Goal: Task Accomplishment & Management: Complete application form

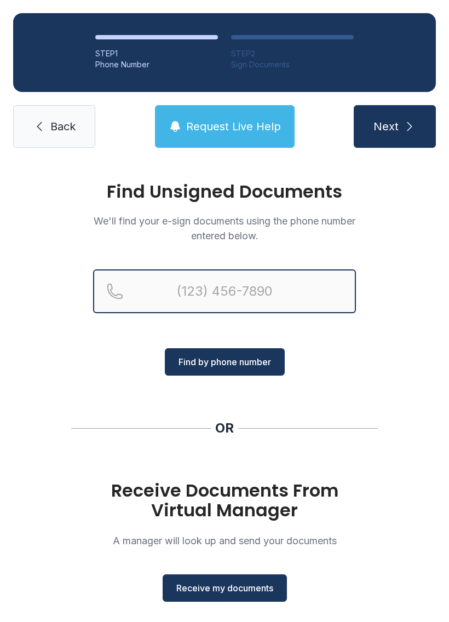
click at [222, 286] on input "Reservation phone number" at bounding box center [224, 291] width 263 height 44
type input "("
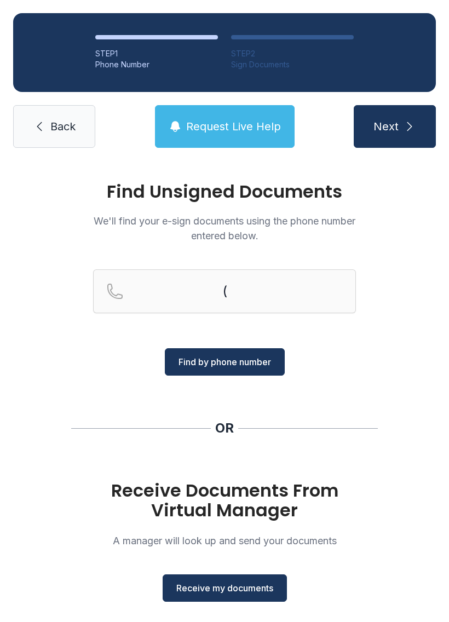
click at [420, 369] on div "Find Unsigned Documents We'll find your e-sign documents using the phone number…" at bounding box center [224, 403] width 449 height 485
click at [269, 590] on span "Receive my documents" at bounding box center [224, 588] width 97 height 13
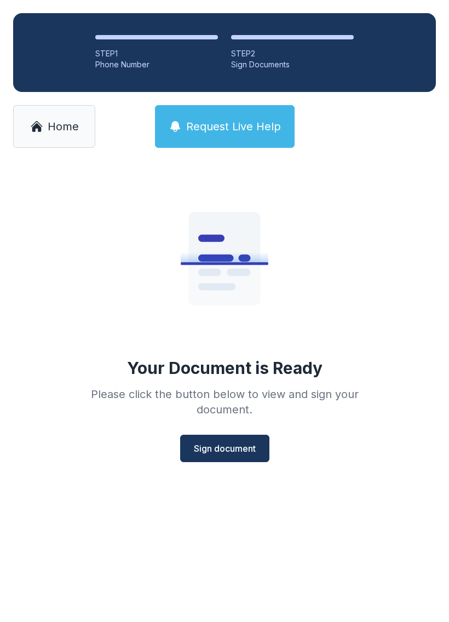
click at [250, 453] on span "Sign document" at bounding box center [225, 448] width 62 height 13
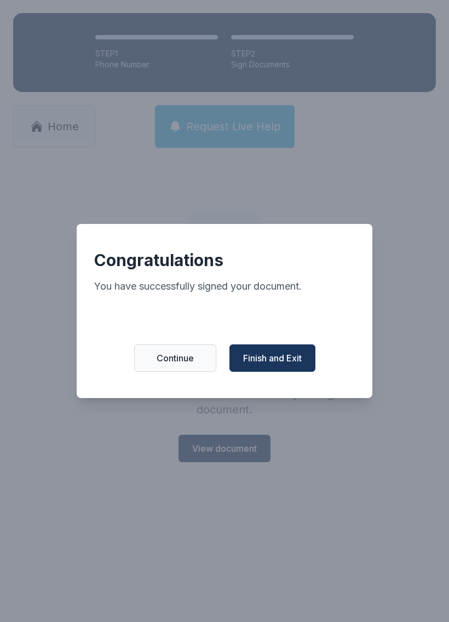
click at [296, 360] on span "Finish and Exit" at bounding box center [272, 358] width 59 height 13
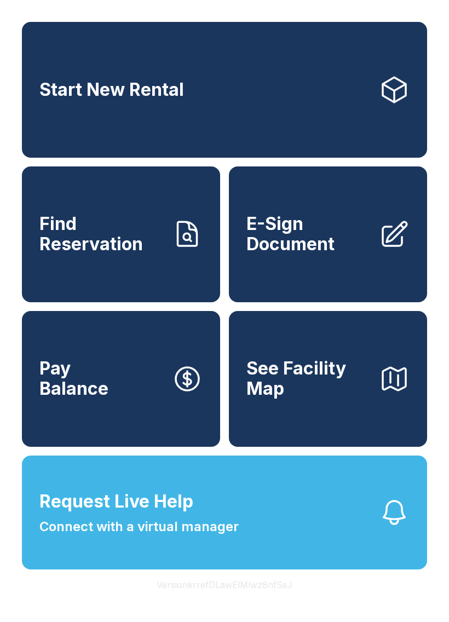
click at [355, 241] on span "E-Sign Document" at bounding box center [308, 234] width 124 height 40
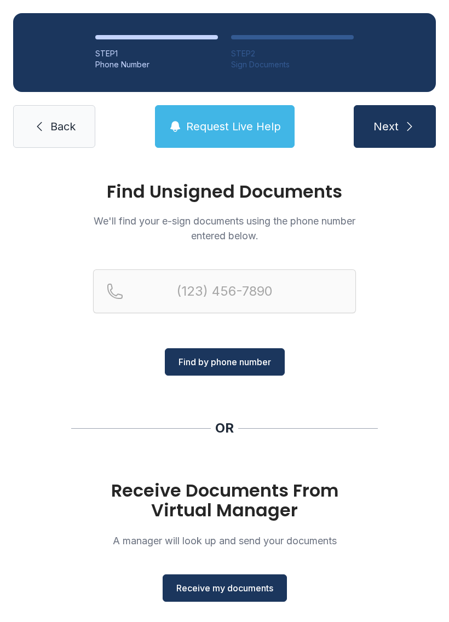
click at [242, 581] on button "Receive my documents" at bounding box center [225, 587] width 124 height 27
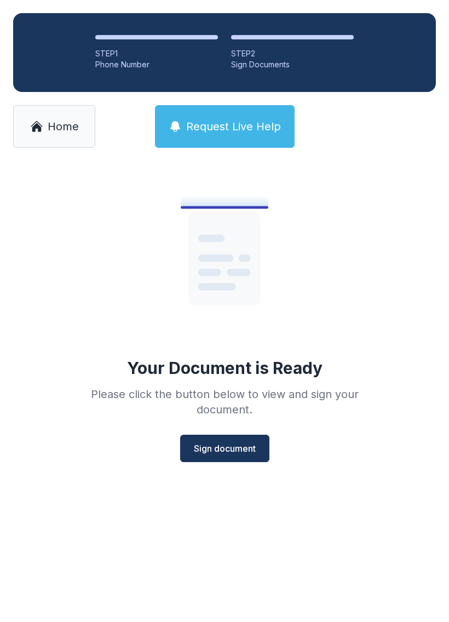
click at [198, 452] on span "Sign document" at bounding box center [225, 448] width 62 height 13
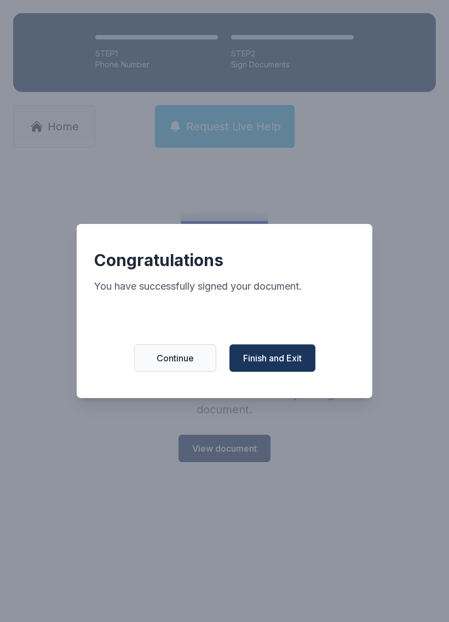
click at [276, 365] on span "Finish and Exit" at bounding box center [272, 358] width 59 height 13
